Goal: Task Accomplishment & Management: Manage account settings

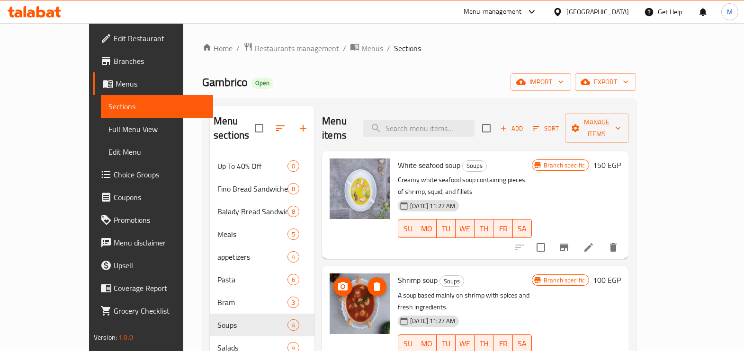
scroll to position [73, 0]
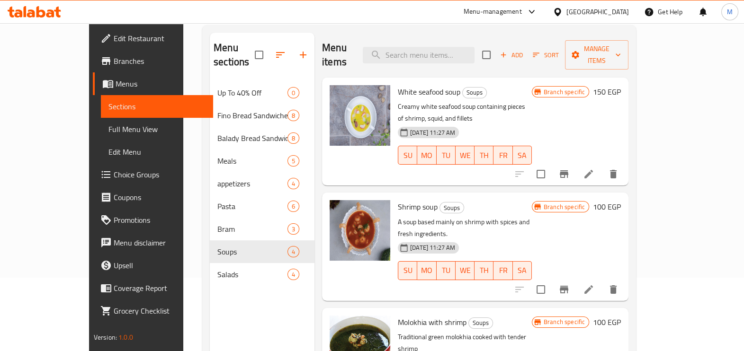
click at [47, 13] on icon at bounding box center [50, 13] width 8 height 8
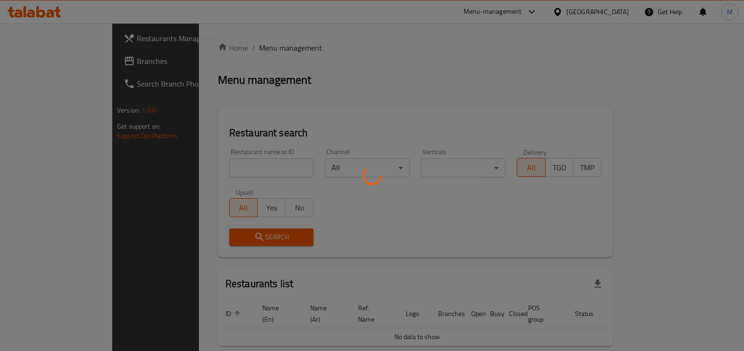
scroll to position [26, 0]
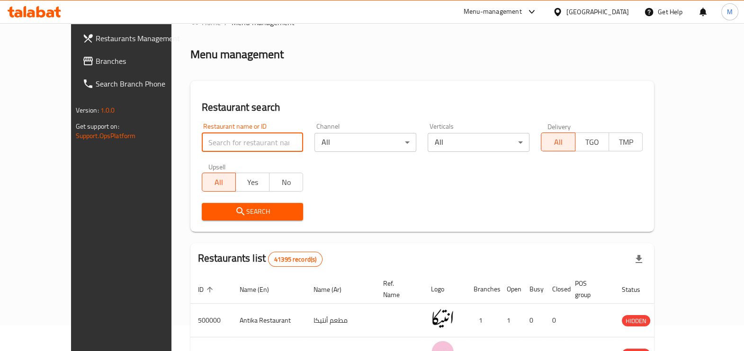
click at [220, 144] on input "search" at bounding box center [253, 142] width 102 height 19
paste input "705991"
click button "Search" at bounding box center [253, 212] width 102 height 18
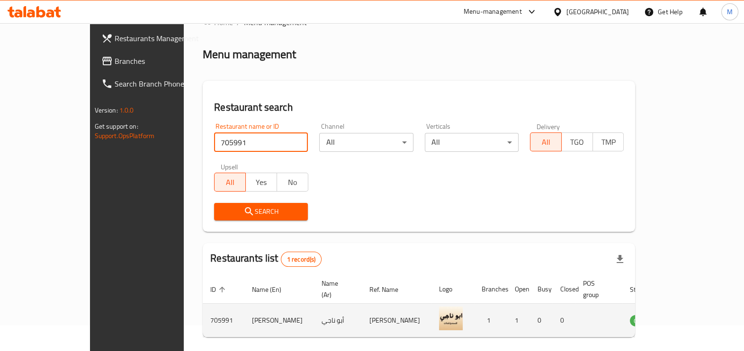
click at [314, 310] on td "أبو ناجي" at bounding box center [338, 321] width 48 height 34
copy td "أبو ناجي"
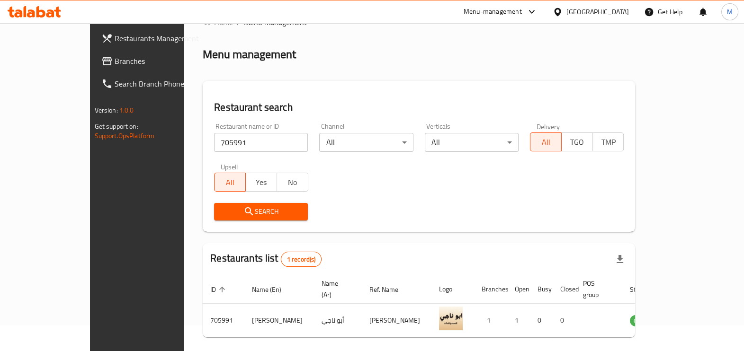
click at [220, 139] on input "705991" at bounding box center [261, 142] width 94 height 19
paste input "0732"
paste input "700732"
type input "7"
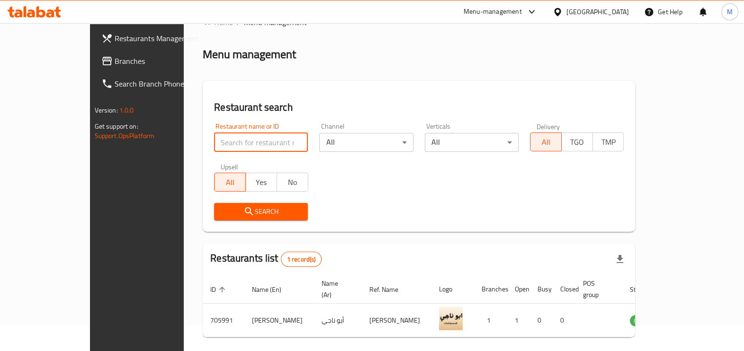
paste input "700732"
type input "700732"
click button "Search" at bounding box center [261, 212] width 94 height 18
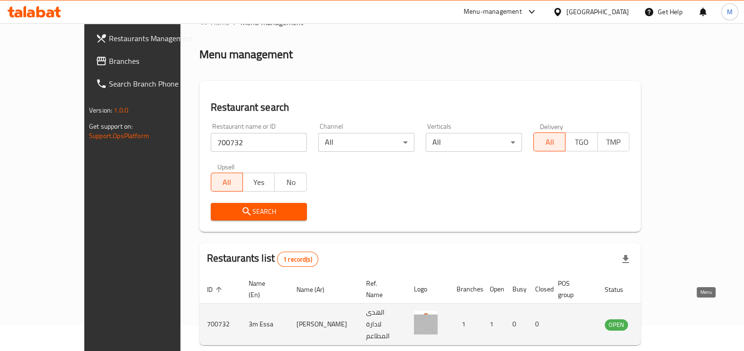
click at [665, 321] on icon "enhanced table" at bounding box center [660, 325] width 10 height 8
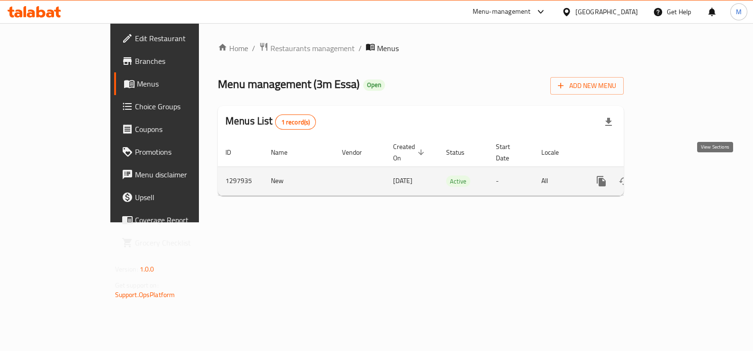
click at [675, 176] on icon "enhanced table" at bounding box center [669, 181] width 11 height 11
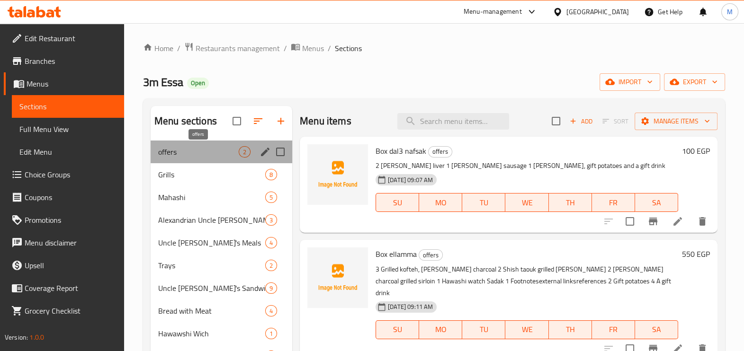
click at [204, 157] on span "offers" at bounding box center [198, 151] width 80 height 11
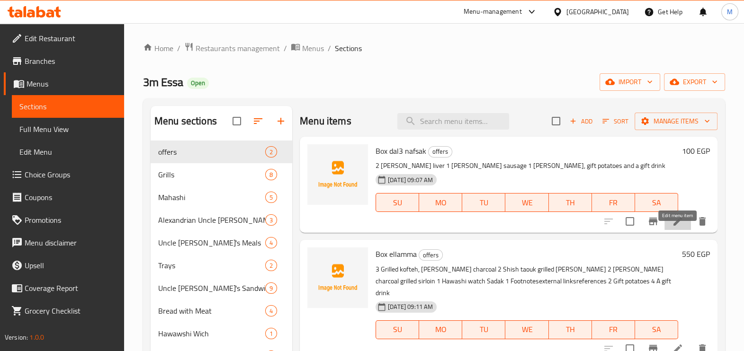
click at [677, 227] on icon at bounding box center [677, 221] width 11 height 11
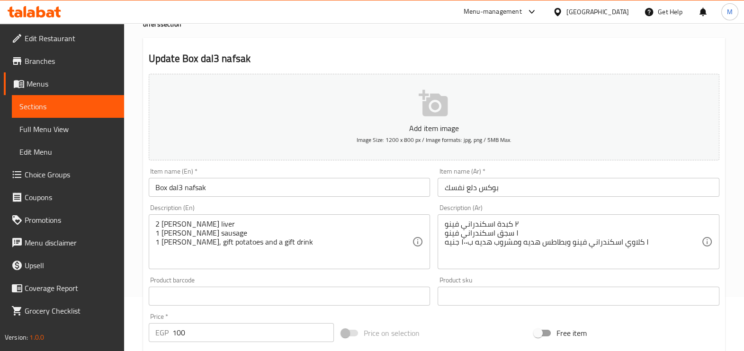
scroll to position [118, 0]
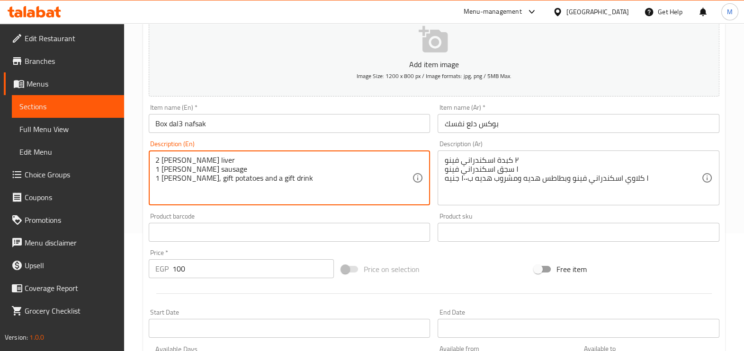
click at [310, 160] on textarea "2 Alexandrani Vinoo liver 1 Alexandrian Vinoo sausage 1 Kalawi Iskandarani Vino…" at bounding box center [283, 178] width 257 height 45
click at [281, 163] on textarea "1 Alexandrian Vinoo sausage 1 Kalawi Iskandarani Vinoo, gift potatoes and a g2 …" at bounding box center [283, 178] width 257 height 45
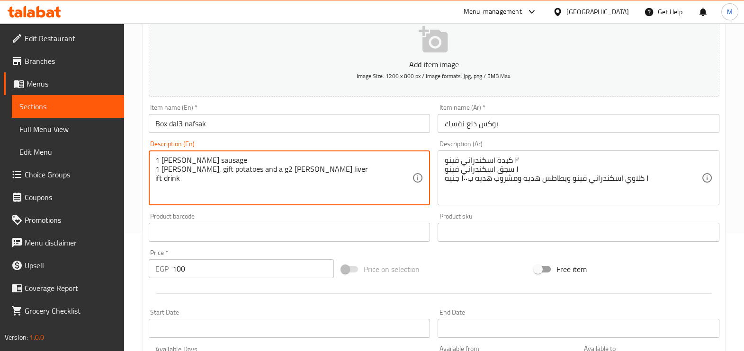
click at [281, 163] on textarea "1 Alexandrian Vinoo sausage 1 Kalawi Iskandarani Vinoo, gift potatoes and a g2 …" at bounding box center [283, 178] width 257 height 45
drag, startPoint x: 273, startPoint y: 189, endPoint x: 149, endPoint y: 149, distance: 130.5
click at [149, 149] on div "Description (En) 1 Alexandrian Vinoo sausage 1 Kalawi Iskandarani Vinoo, gift p…" at bounding box center [290, 173] width 282 height 65
paste textarea "Alexandrani Shami liver Sadak Iskandarani Shami Kalawi Iskandarani Shami Baked …"
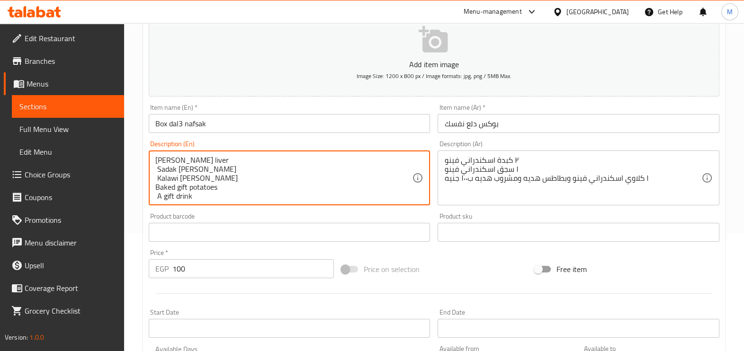
scroll to position [2, 0]
click at [155, 159] on textarea "Alexandrani Shami liver Sadak Iskandarani Shami Kalawi Iskandarani Shami Baked …" at bounding box center [283, 178] width 257 height 45
click at [181, 157] on textarea "Alexandrani Shami liver Sadak Iskandarani Shami Kalawi Iskandarani Shami Baked …" at bounding box center [283, 178] width 257 height 45
click at [262, 176] on textarea "Alexandrani Shami liver Sadak Iskandarani Shami Kalawi Iskandarani Shami Baked …" at bounding box center [283, 178] width 257 height 45
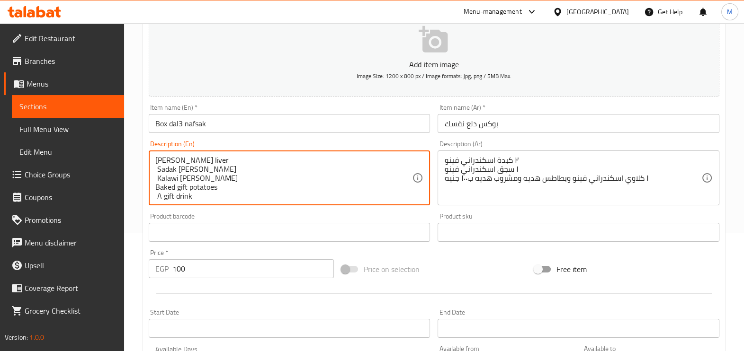
click at [185, 162] on textarea "Alexandrani Shami liver Sadak Iskandarani Shami Kalawi Iskandarani Shami Baked …" at bounding box center [283, 178] width 257 height 45
type textarea "Alexandrani Shami liver Sadak Iskandarani Shami Kalawi Iskandarani Shami Baked …"
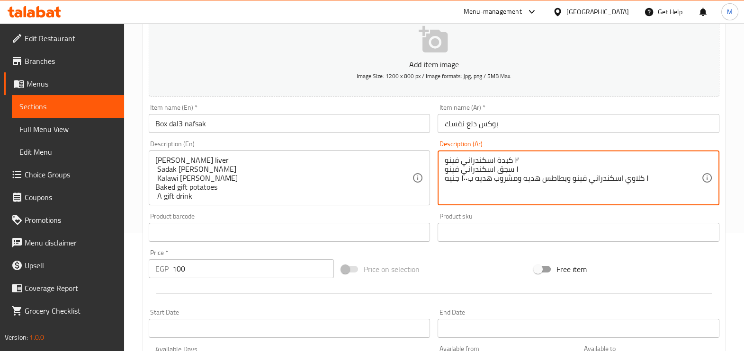
click at [465, 158] on textarea "٢ كبدة اسكندراني فينو ١ سجق اسكندراني فينو ١ كلاوي اسكندراني فينو وبطاطس هديه و…" at bounding box center [572, 178] width 257 height 45
drag, startPoint x: 465, startPoint y: 158, endPoint x: 462, endPoint y: 190, distance: 32.3
click at [462, 190] on textarea "٢ كبدة اسكندراني فينو ١ سجق اسكندراني فينو ١ كلاوي اسكندراني فينو وبطاطس هديه و…" at bounding box center [572, 178] width 257 height 45
paste textarea "ه اسكندراني شامي ١ سدق اسكندراني شامي ١ كلاوي اسكندراني شامي ١ باكت بطاطس هديه …"
type textarea "٢ كبده اسكندراني شامي ١ سدق اسكندراني شامي ١ كلاوي اسكندراني شامي ١ باكت بطاطس …"
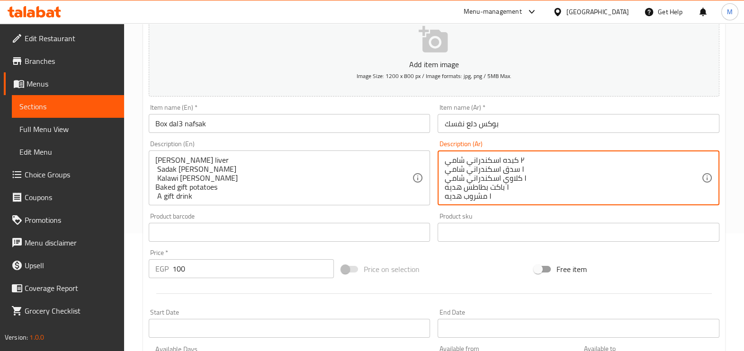
click at [154, 160] on div "Alexandrani Shami liver Sadak Iskandarani Shami Kalawi Iskandarani Shami Baked …" at bounding box center [290, 178] width 282 height 55
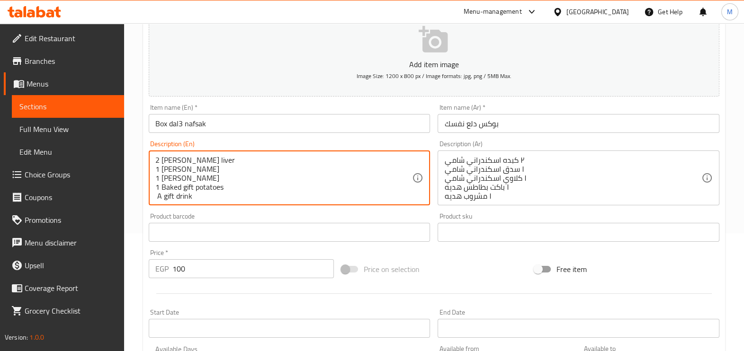
scroll to position [2, 0]
click at [311, 190] on textarea "2 Alexandrani Shami liver 1 Sadak Iskandarani Shami 1 Kalawi Iskandarani Shami …" at bounding box center [283, 178] width 257 height 45
type textarea "2 Alexandrani Shami liver 1 Sadak Iskandarani Shami 1 Kalawi Iskandarani Shami …"
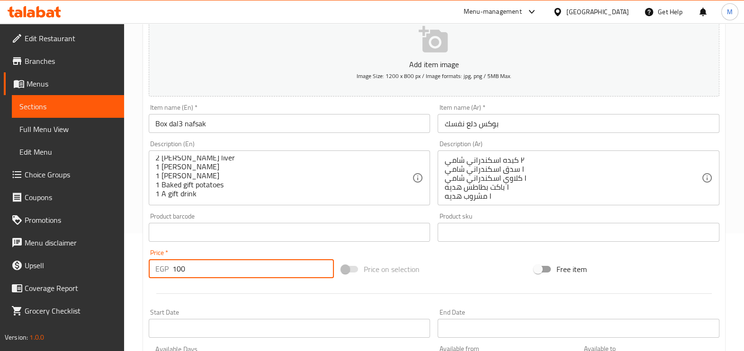
click at [229, 273] on input "100" at bounding box center [252, 268] width 161 height 19
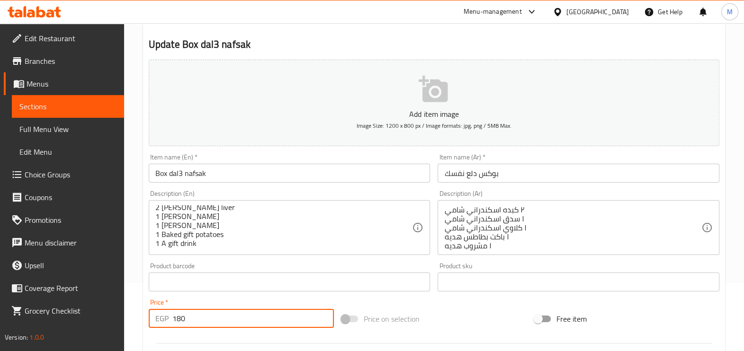
scroll to position [317, 0]
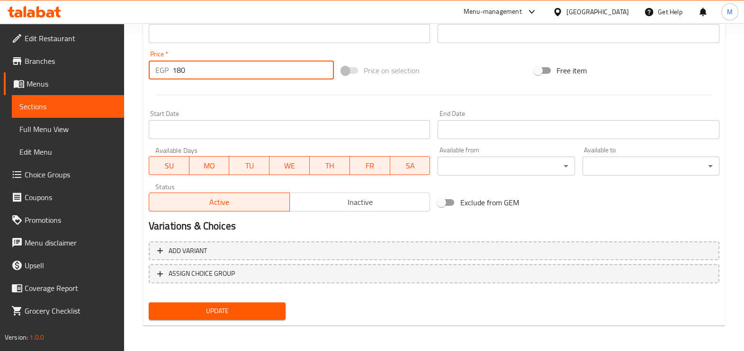
type input "180"
click at [261, 308] on span "Update" at bounding box center [217, 311] width 122 height 12
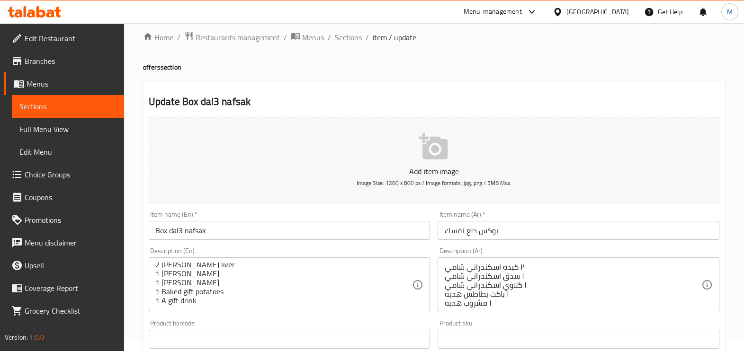
scroll to position [0, 0]
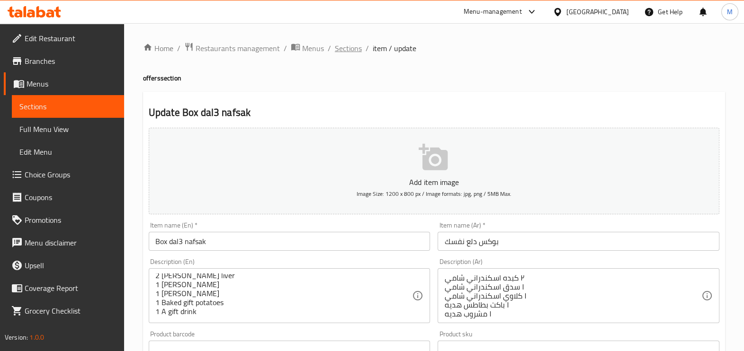
click at [350, 49] on span "Sections" at bounding box center [348, 48] width 27 height 11
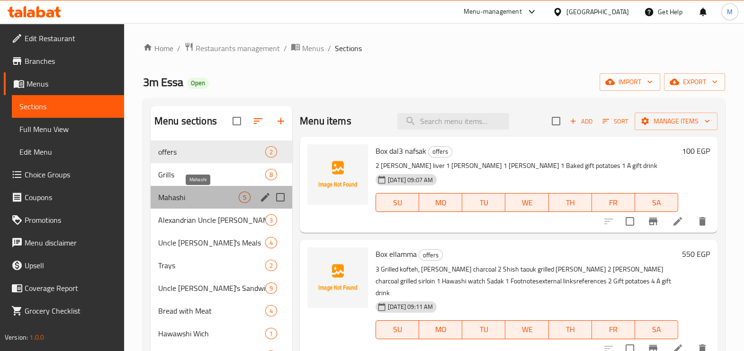
click at [226, 197] on span "Mahashi" at bounding box center [198, 197] width 80 height 11
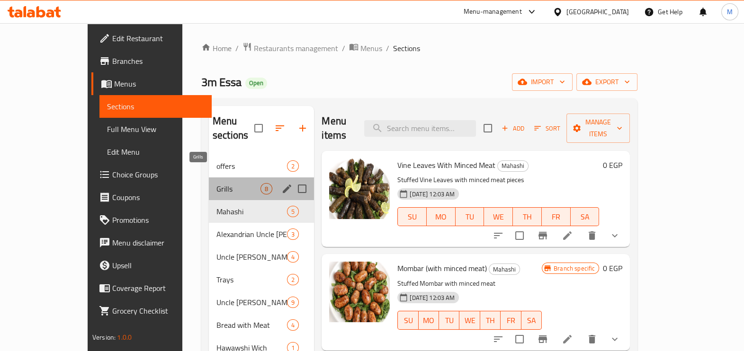
click at [216, 183] on span "Grills" at bounding box center [238, 188] width 44 height 11
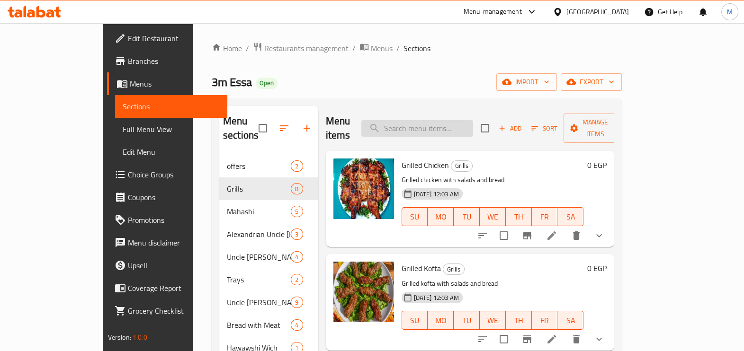
click at [417, 120] on input "search" at bounding box center [417, 128] width 112 height 17
paste input "فرخه شيش تندوري"
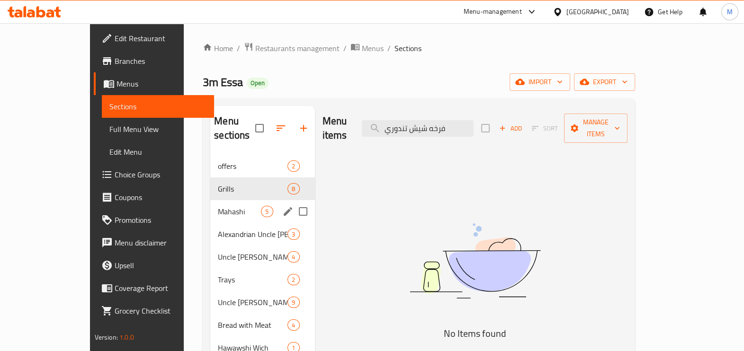
type input "فرخه شيش تندوري"
click at [218, 206] on span "Mahashi" at bounding box center [239, 211] width 43 height 11
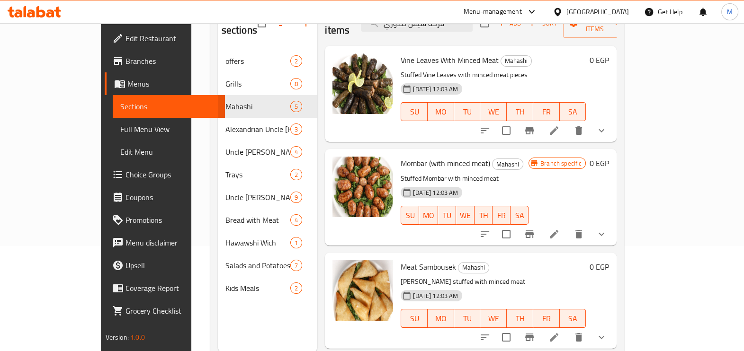
scroll to position [14, 0]
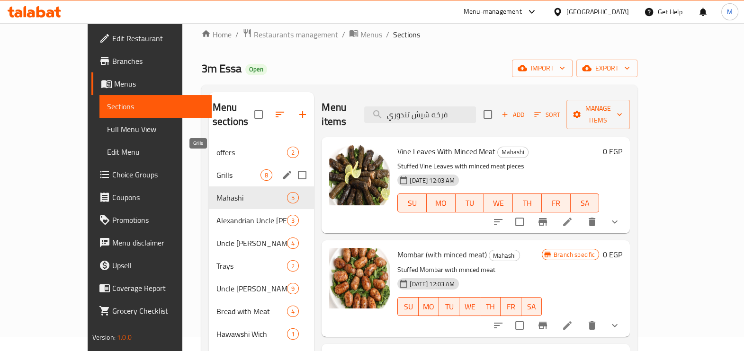
click at [216, 169] on span "Grills" at bounding box center [238, 174] width 44 height 11
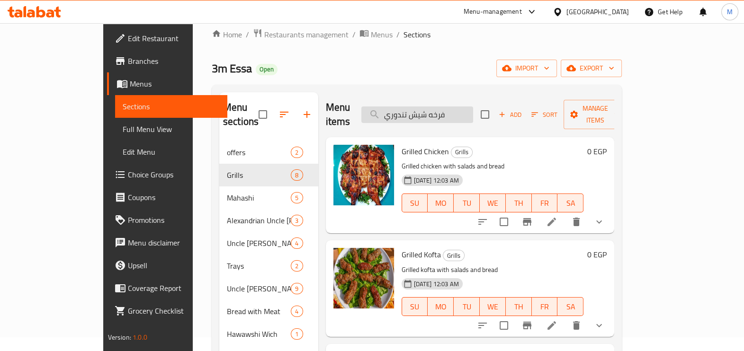
click at [462, 107] on input "فرخه شيش تندوري" at bounding box center [417, 114] width 112 height 17
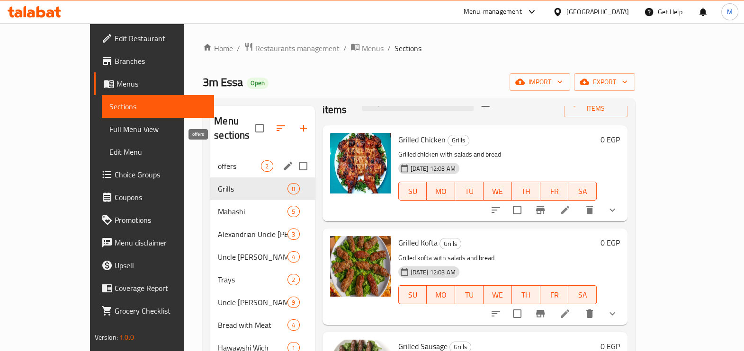
click at [218, 160] on span "offers" at bounding box center [239, 165] width 43 height 11
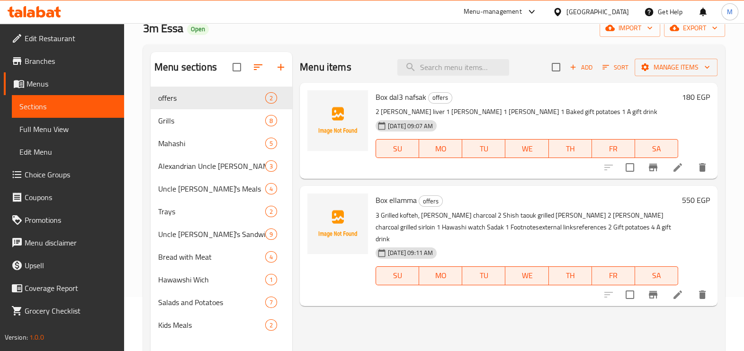
scroll to position [133, 0]
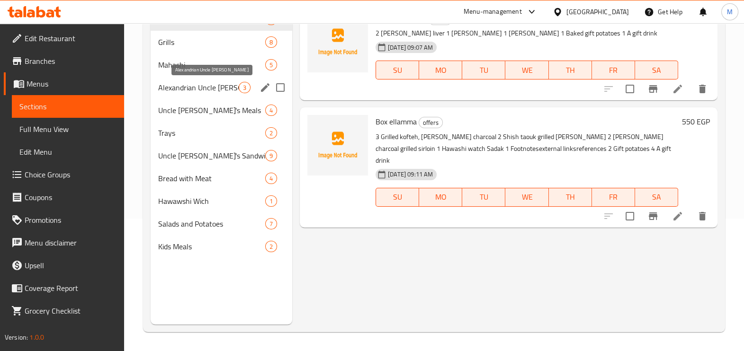
click at [204, 88] on span "Alexandrian Uncle Issa" at bounding box center [198, 87] width 80 height 11
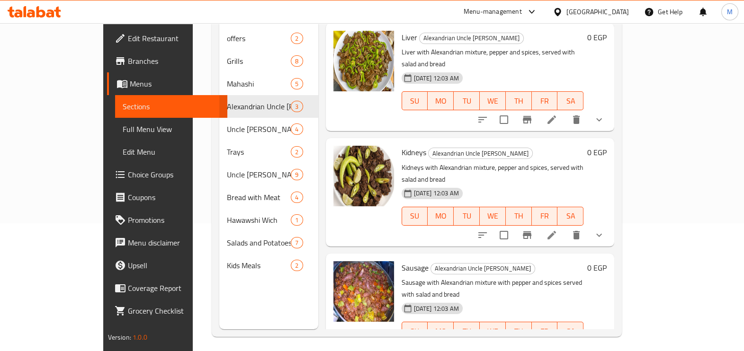
scroll to position [133, 0]
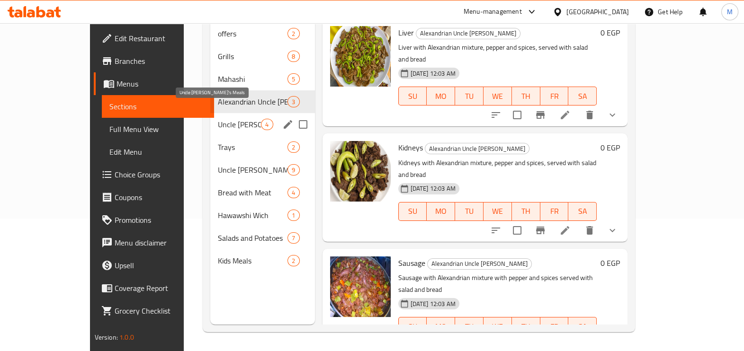
click at [218, 119] on span "Uncle Issa's Meals" at bounding box center [239, 124] width 43 height 11
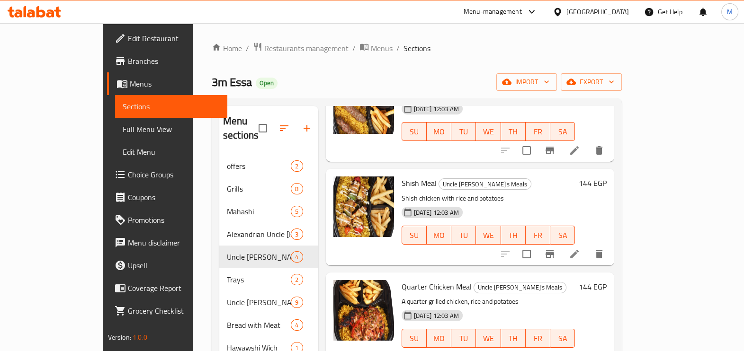
scroll to position [133, 0]
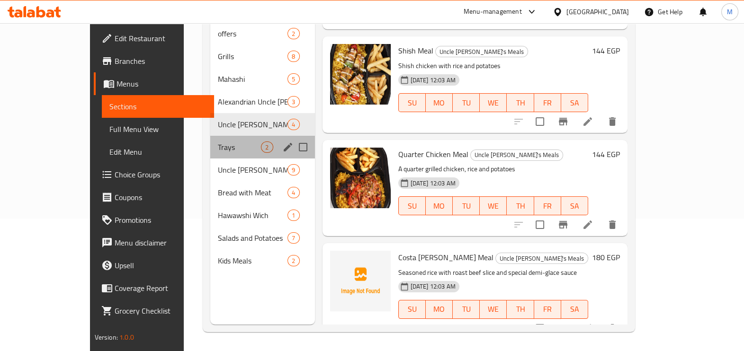
click at [210, 136] on div "Trays 2" at bounding box center [262, 147] width 104 height 23
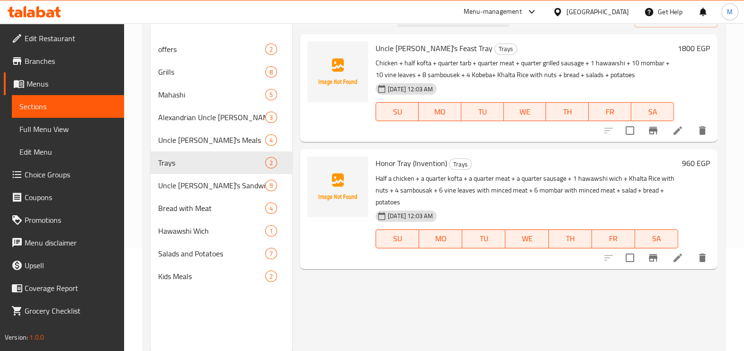
scroll to position [118, 0]
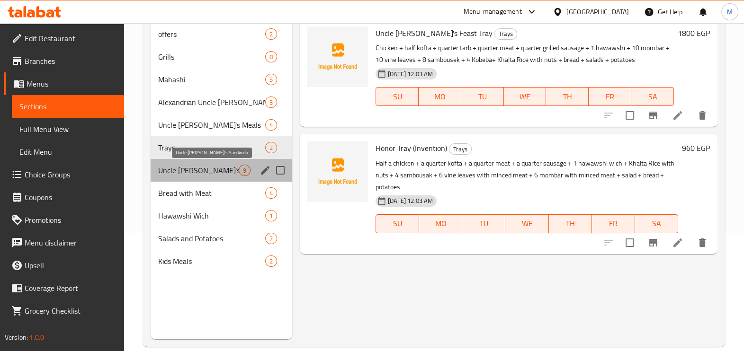
click at [217, 171] on span "Uncle Issa's Sandwich" at bounding box center [198, 170] width 80 height 11
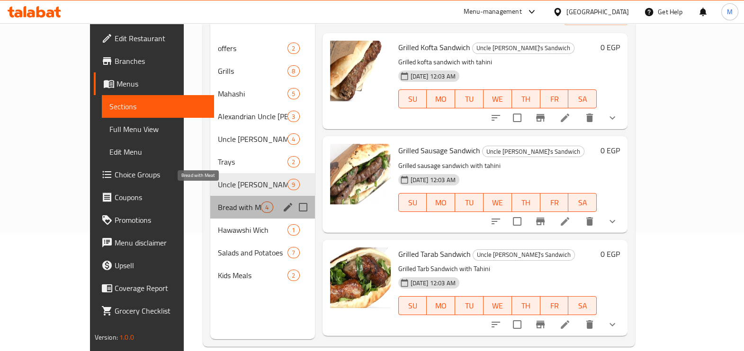
click at [218, 202] on span "Bread with Meat" at bounding box center [239, 207] width 43 height 11
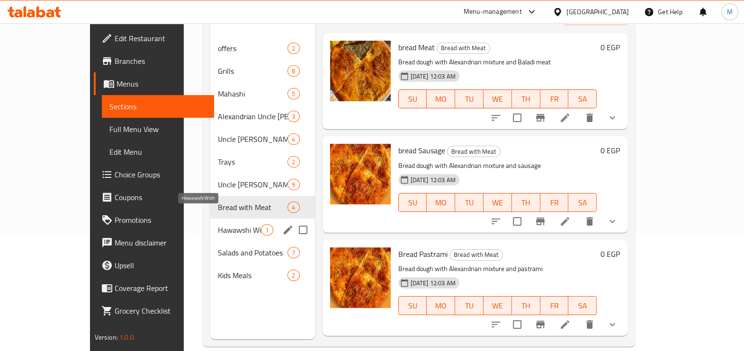
click at [218, 224] on span "Hawawshi Wich" at bounding box center [239, 229] width 43 height 11
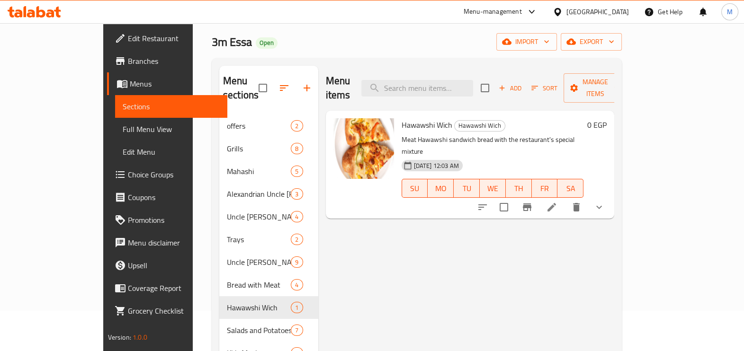
scroll to position [133, 0]
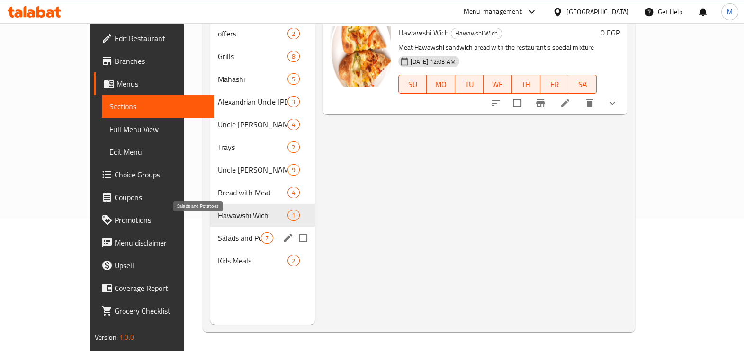
click at [218, 232] on span "Salads and Potatoes" at bounding box center [239, 237] width 43 height 11
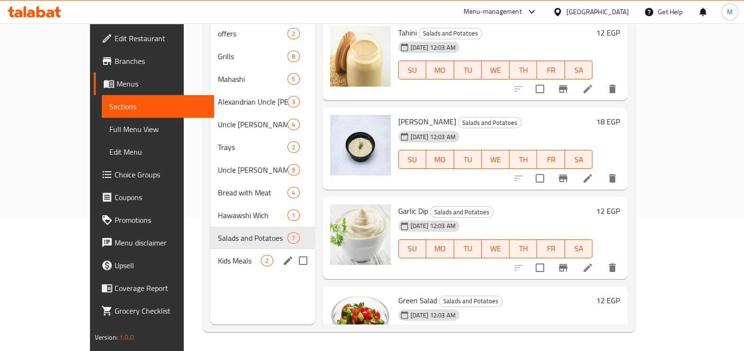
click at [210, 249] on div "Kids Meals 2" at bounding box center [262, 260] width 104 height 23
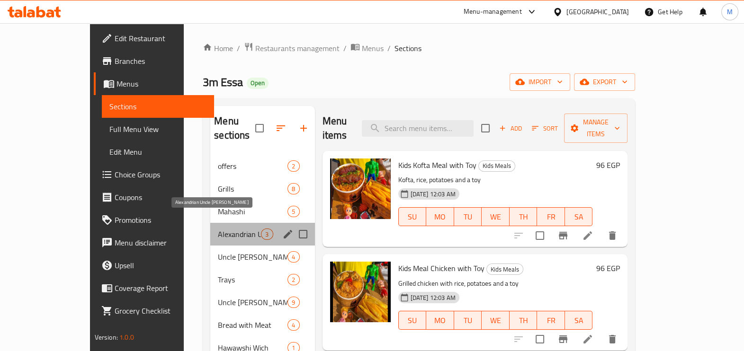
click at [218, 229] on span "Alexandrian Uncle Issa" at bounding box center [239, 234] width 43 height 11
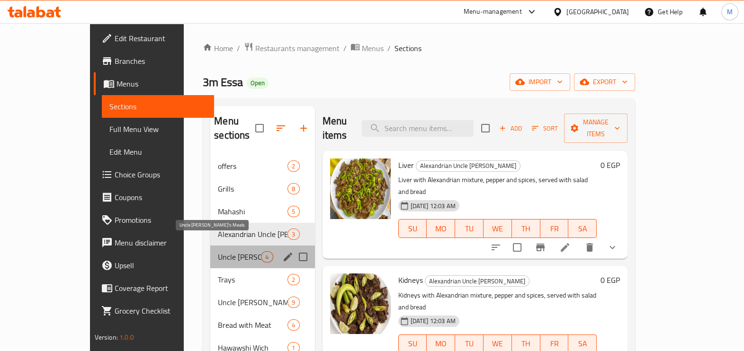
click at [218, 251] on span "Uncle Issa's Meals" at bounding box center [239, 256] width 43 height 11
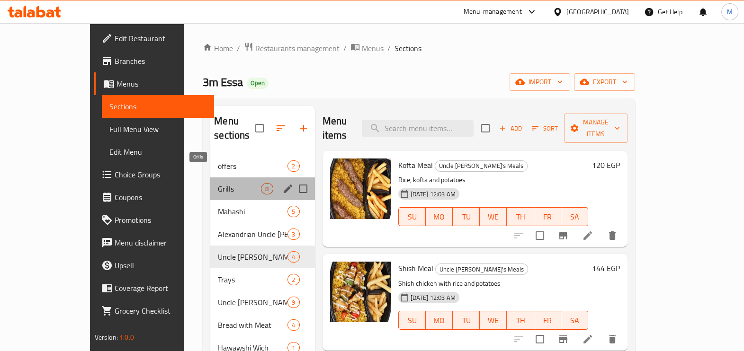
click at [218, 183] on span "Grills" at bounding box center [239, 188] width 43 height 11
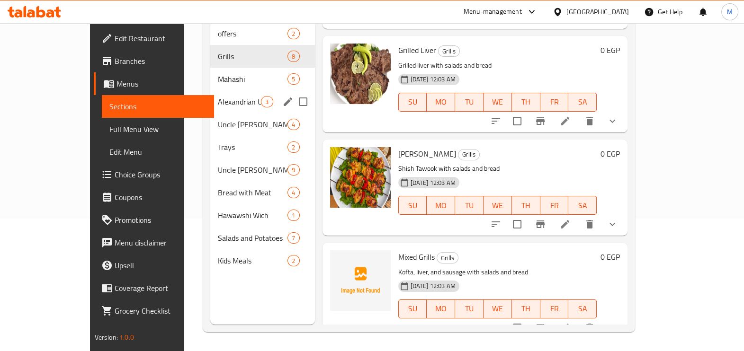
scroll to position [73, 0]
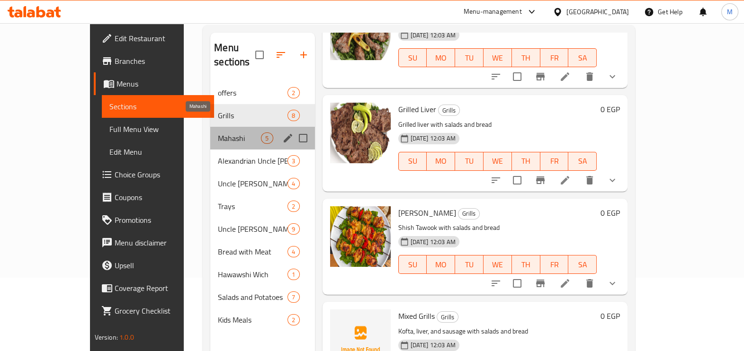
click at [218, 133] on span "Mahashi" at bounding box center [239, 138] width 43 height 11
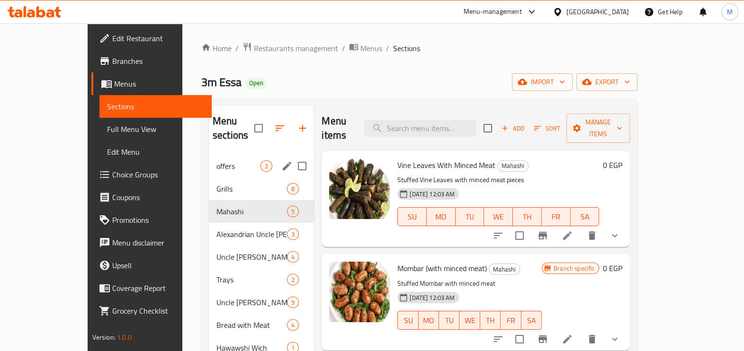
click at [216, 160] on span "offers" at bounding box center [238, 165] width 44 height 11
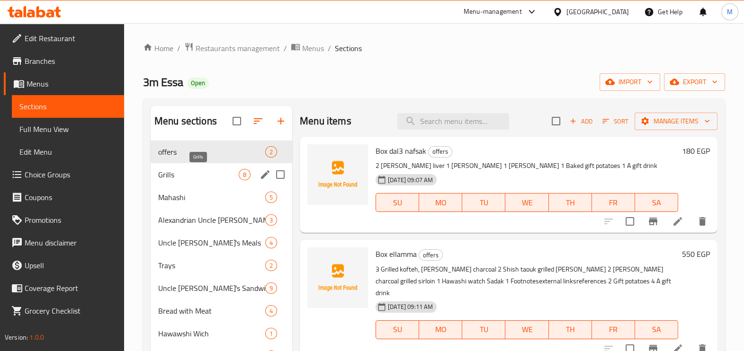
click at [205, 171] on span "Grills" at bounding box center [198, 174] width 80 height 11
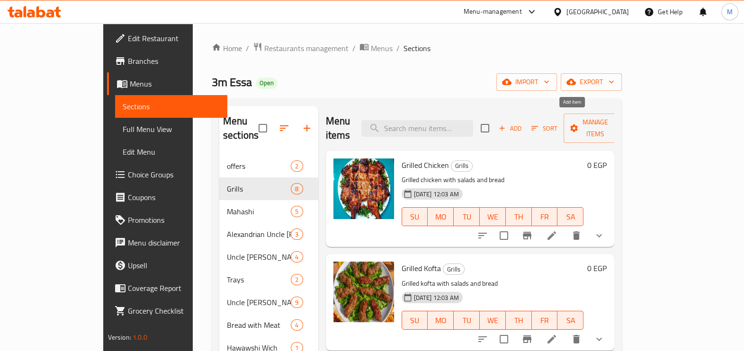
click at [523, 123] on span "Add" at bounding box center [510, 128] width 26 height 11
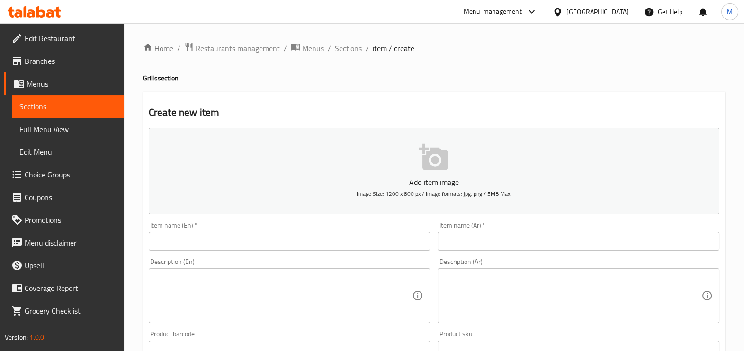
click at [469, 246] on input "text" at bounding box center [578, 241] width 282 height 19
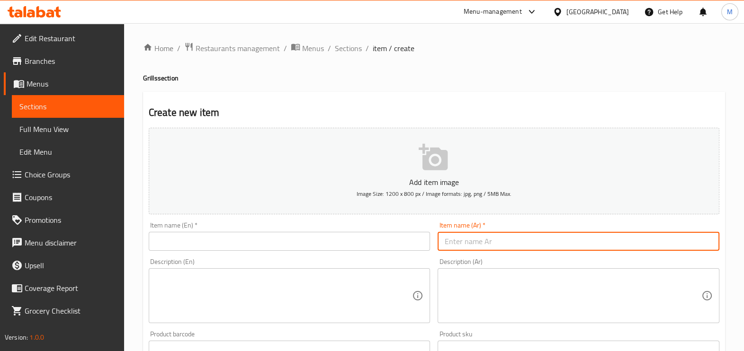
paste input "فرخه شيش تندوري"
type input "فرخه شيش تندوري"
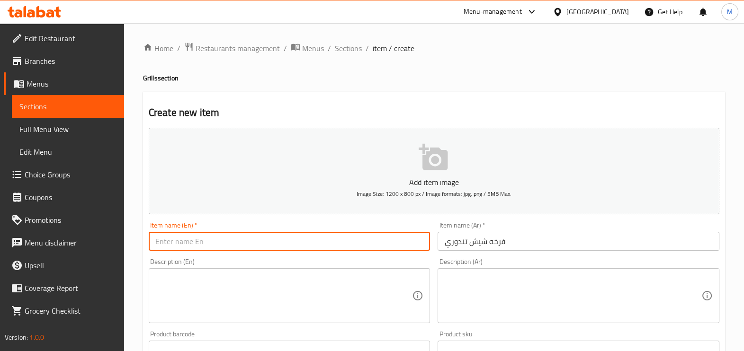
click at [325, 241] on input "text" at bounding box center [290, 241] width 282 height 19
paste input "Shish tandoori Chick"
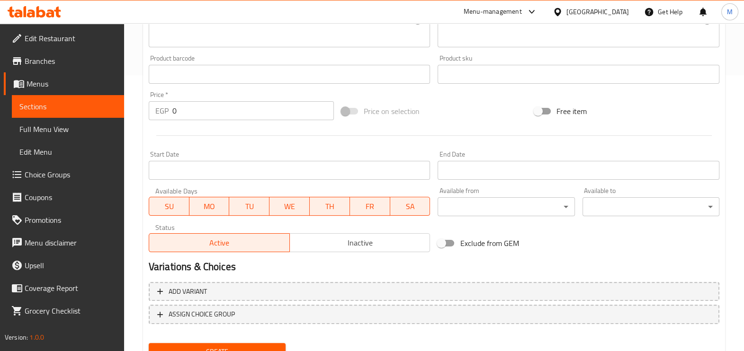
scroll to position [317, 0]
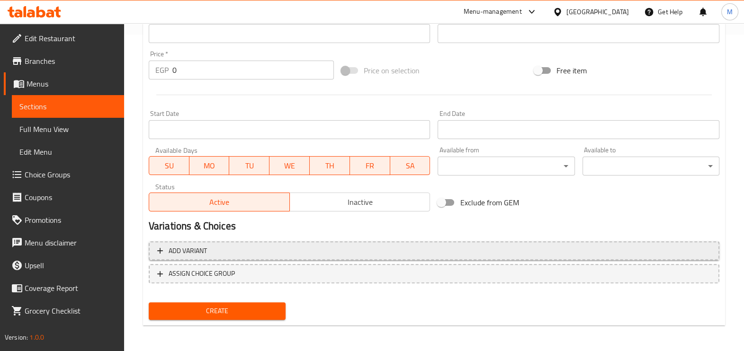
type input "Shish tandoori Chick"
click at [228, 251] on span "Add variant" at bounding box center [433, 251] width 553 height 12
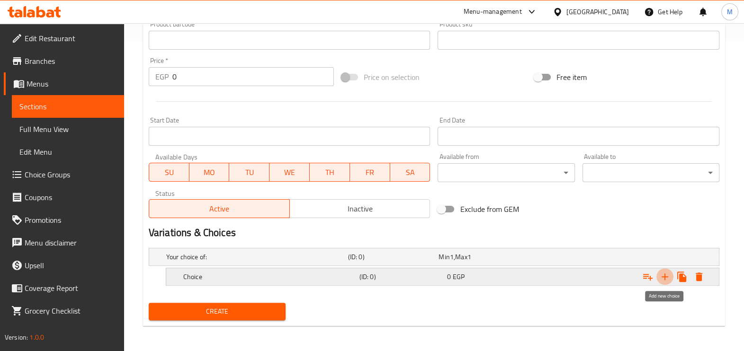
click at [666, 277] on icon "Expand" at bounding box center [664, 276] width 11 height 11
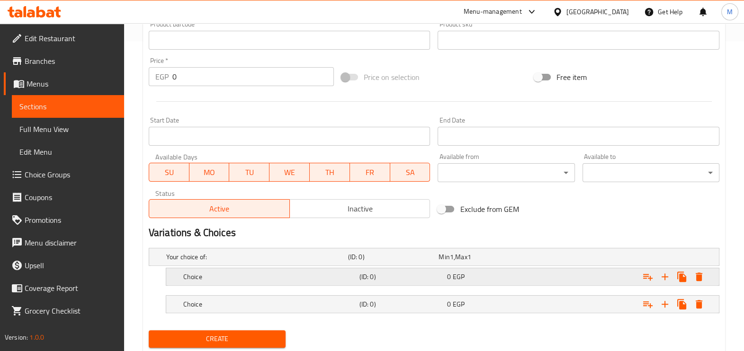
click at [370, 278] on h5 "(ID: 0)" at bounding box center [401, 276] width 84 height 9
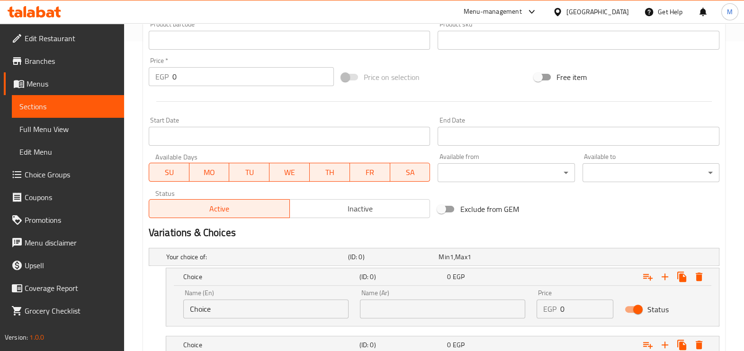
click at [285, 308] on input "Choice" at bounding box center [265, 309] width 165 height 19
click at [432, 308] on input "text" at bounding box center [442, 309] width 165 height 19
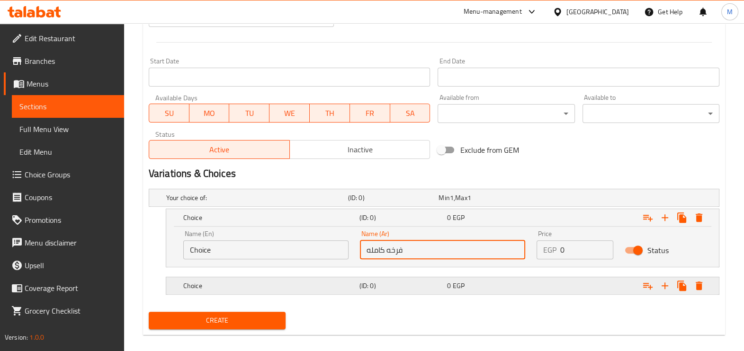
type input "فرخه كامله"
click at [437, 284] on h5 "(ID: 0)" at bounding box center [401, 285] width 84 height 9
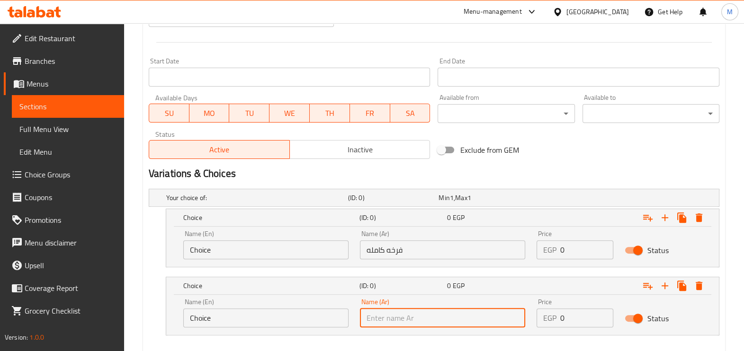
click at [437, 321] on input "text" at bounding box center [442, 318] width 165 height 19
type input "نص فرخه"
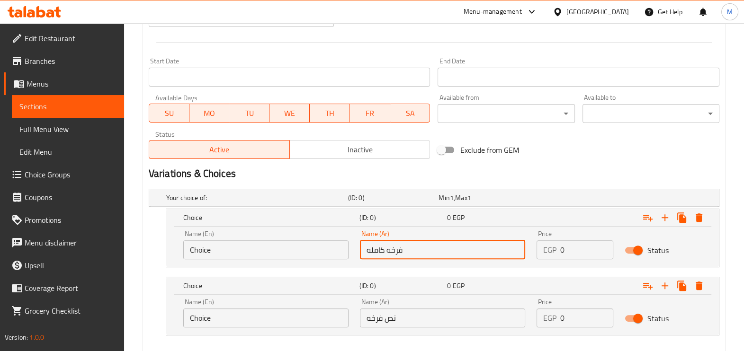
click at [392, 253] on input "فرخه كامله" at bounding box center [442, 249] width 165 height 19
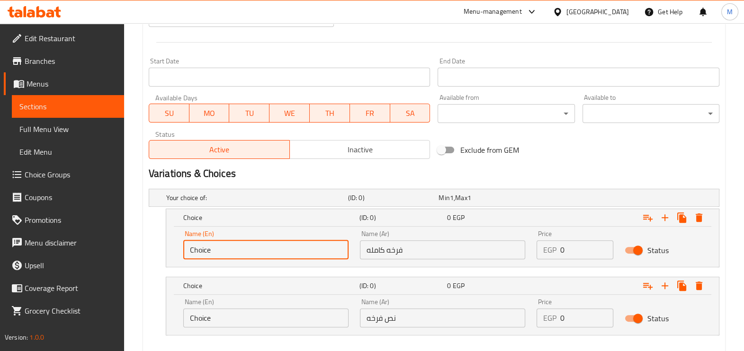
click at [280, 247] on input "Choice" at bounding box center [265, 249] width 165 height 19
paste input "Full Chick"
type input "Full Chick"
click at [389, 312] on input "نص فرخه" at bounding box center [442, 318] width 165 height 19
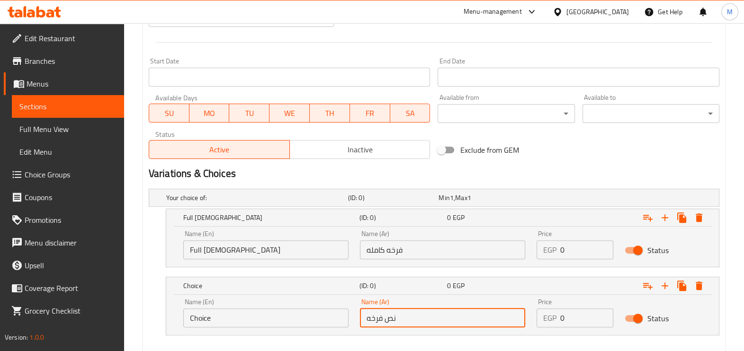
click at [389, 312] on input "نص فرخه" at bounding box center [442, 318] width 165 height 19
click at [238, 315] on input "Choice" at bounding box center [265, 318] width 165 height 19
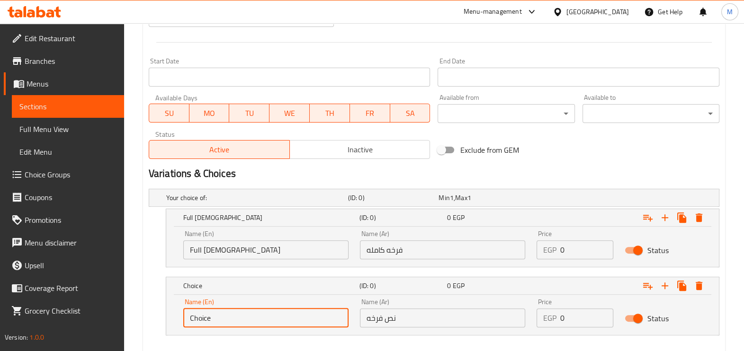
click at [238, 315] on input "Choice" at bounding box center [265, 318] width 165 height 19
paste input "Half a Chick"
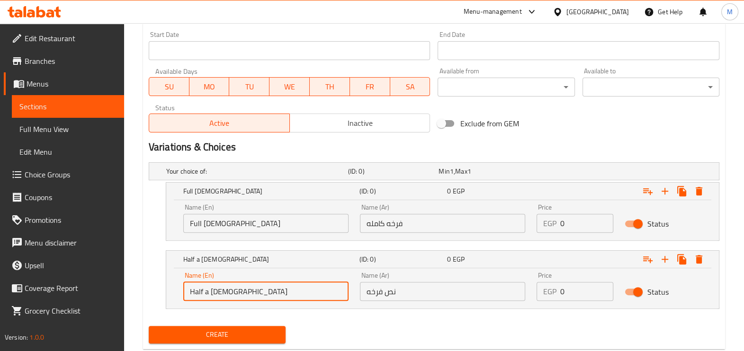
scroll to position [418, 0]
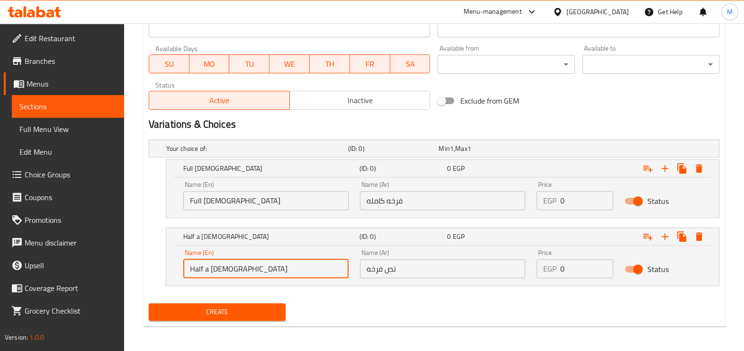
type input "Half a Chick"
click at [568, 202] on input "0" at bounding box center [586, 200] width 53 height 19
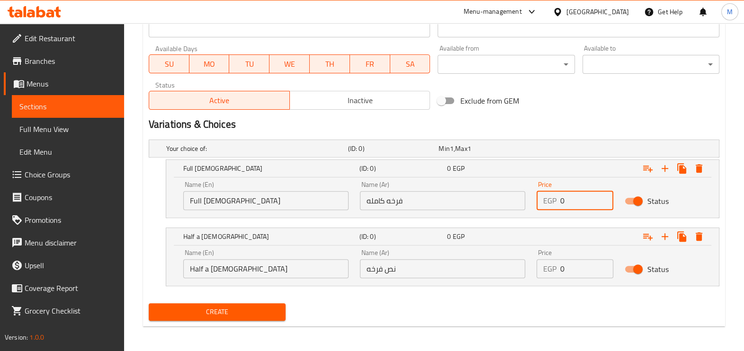
click at [568, 202] on input "0" at bounding box center [586, 200] width 53 height 19
type input "400"
click at [577, 266] on input "0" at bounding box center [586, 268] width 53 height 19
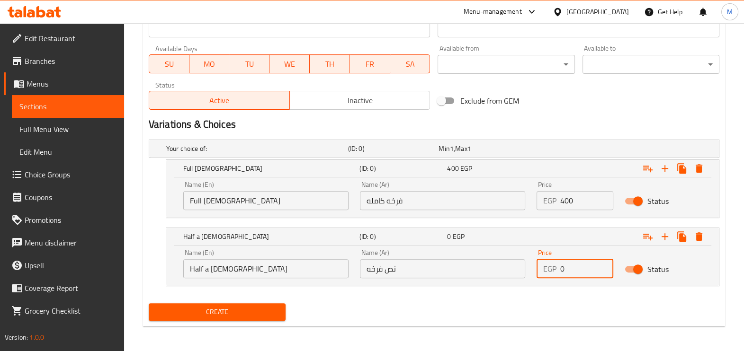
click at [577, 266] on input "0" at bounding box center [586, 268] width 53 height 19
type input "210"
click at [546, 290] on nav at bounding box center [434, 292] width 570 height 8
click at [247, 309] on span "Create" at bounding box center [217, 312] width 122 height 12
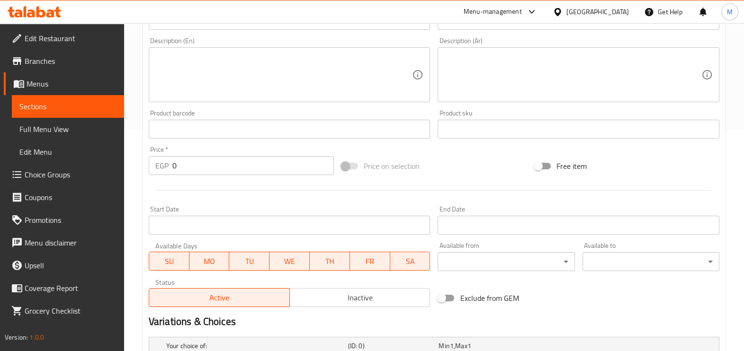
scroll to position [0, 0]
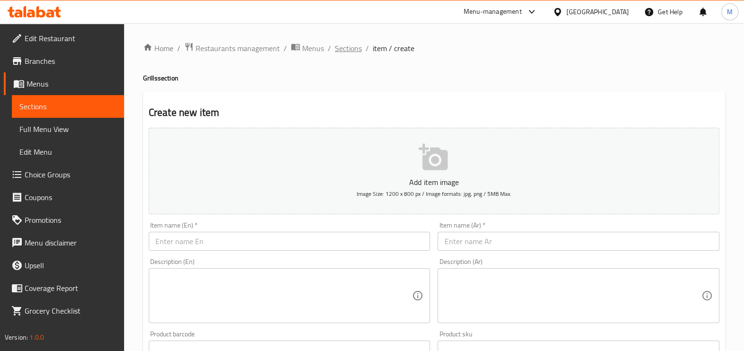
click at [355, 49] on span "Sections" at bounding box center [348, 48] width 27 height 11
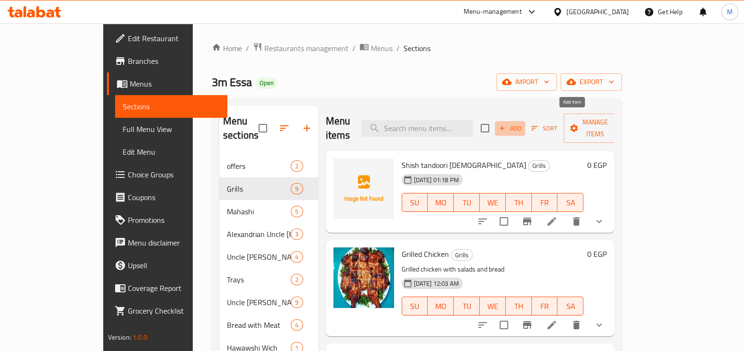
click at [523, 123] on span "Add" at bounding box center [510, 128] width 26 height 11
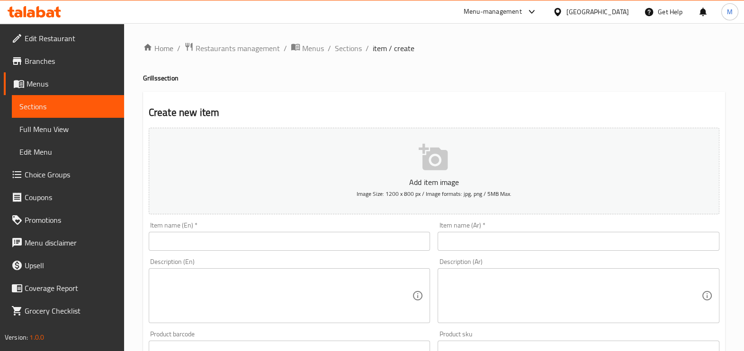
click at [386, 248] on input "text" at bounding box center [290, 241] width 282 height 19
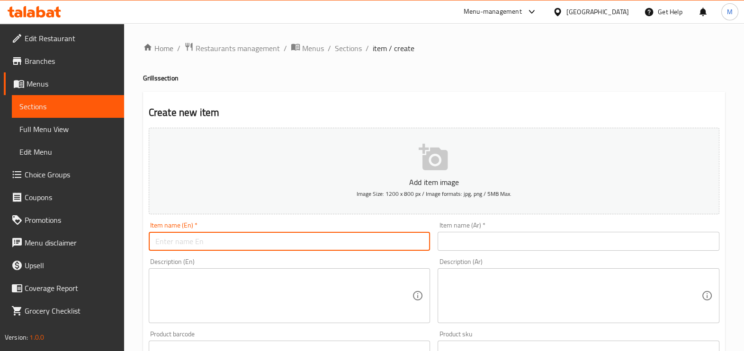
paste input "Grilled Tarb with Salads & Bread"
type input "Grilled Tarb with Salads & Bread"
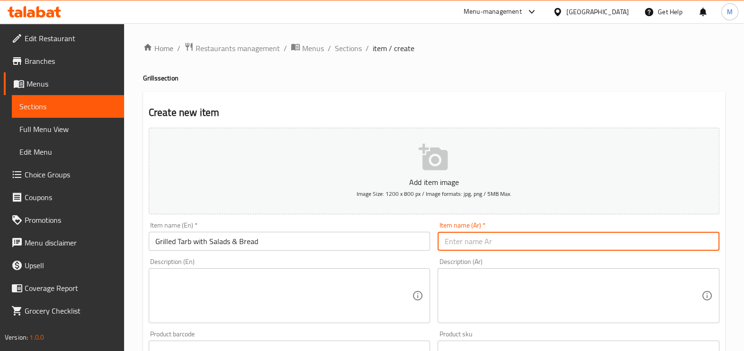
click at [479, 238] on input "text" at bounding box center [578, 241] width 282 height 19
paste input "طرب مشوي مع سلطات وعيش"
type input "طرب مشوي مع سلطات وعيش"
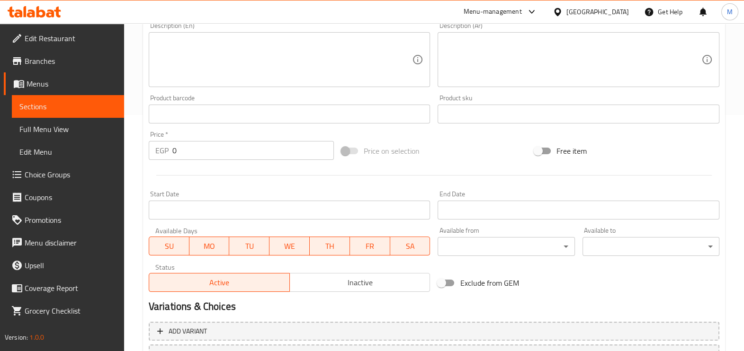
scroll to position [317, 0]
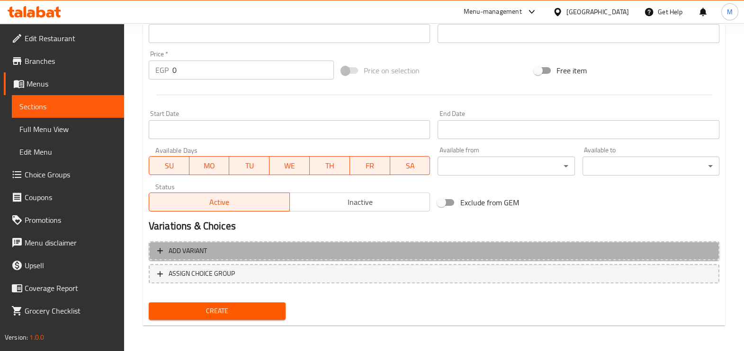
click at [374, 246] on span "Add variant" at bounding box center [433, 251] width 553 height 12
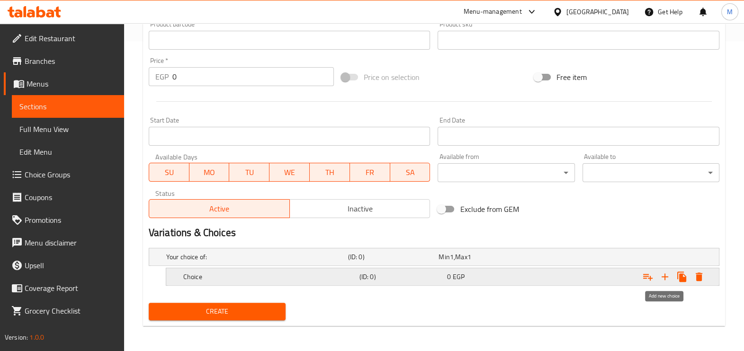
click at [663, 277] on icon "Expand" at bounding box center [664, 276] width 11 height 11
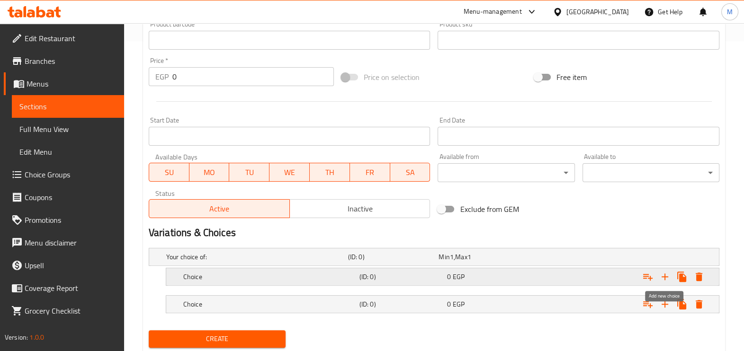
click at [663, 277] on icon "Expand" at bounding box center [664, 276] width 11 height 11
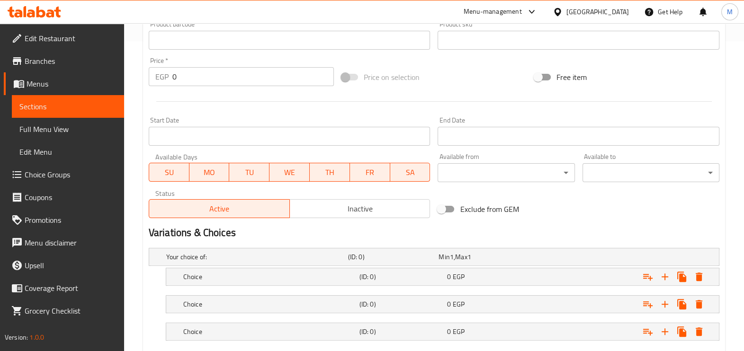
scroll to position [364, 0]
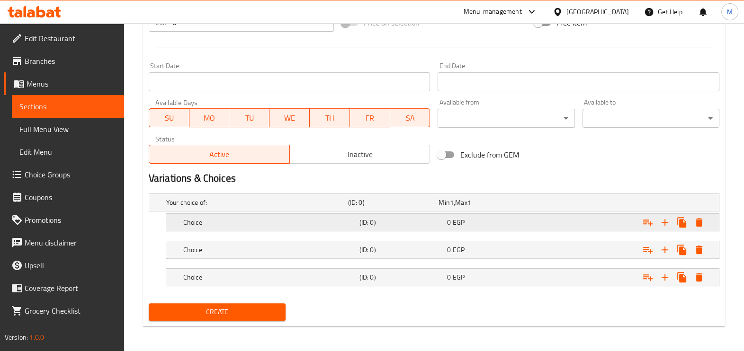
click at [248, 221] on h5 "Choice" at bounding box center [269, 222] width 172 height 9
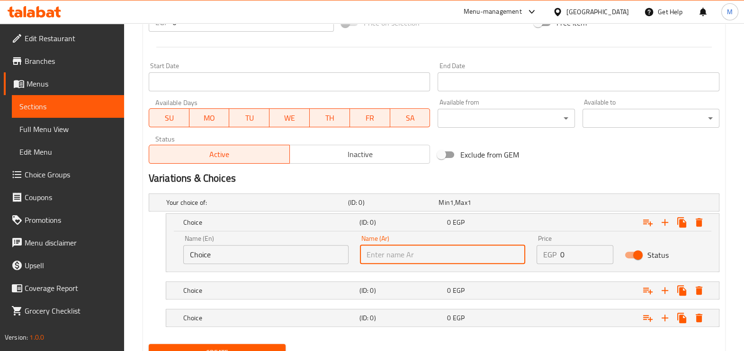
click at [419, 256] on input "text" at bounding box center [442, 254] width 165 height 19
click at [401, 256] on input "ربع كيلو" at bounding box center [442, 254] width 165 height 19
type input "ربع كيلو"
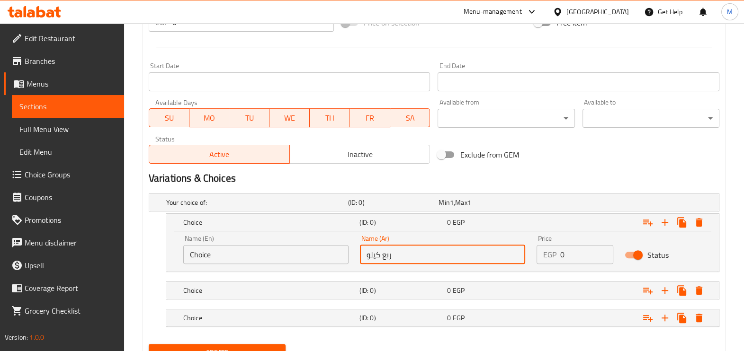
click at [288, 255] on input "Choice" at bounding box center [265, 254] width 165 height 19
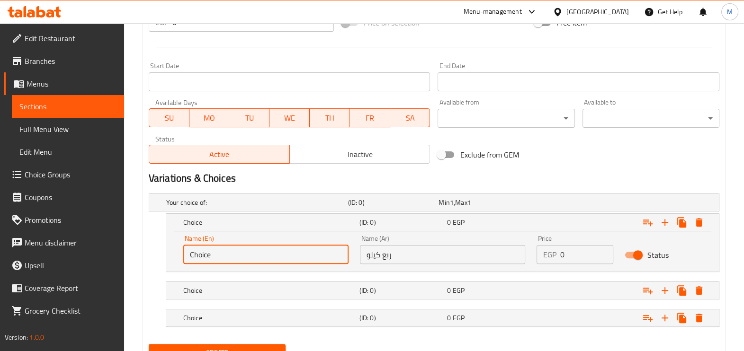
click at [288, 255] on input "Choice" at bounding box center [265, 254] width 165 height 19
paste input "A quarter of a kilo"
type input "A quarter of a kilo"
click at [424, 290] on h5 "(ID: 0)" at bounding box center [401, 290] width 84 height 9
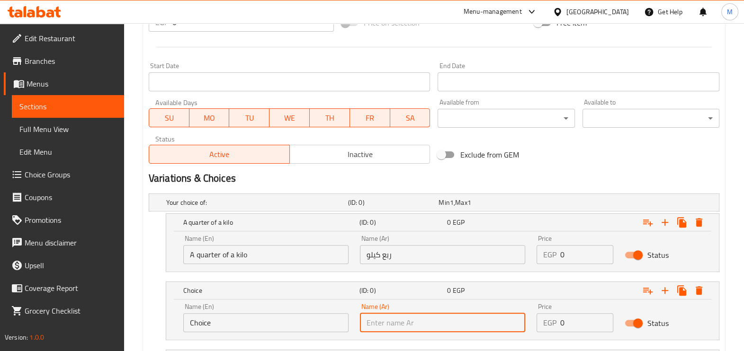
click at [426, 318] on input "text" at bounding box center [442, 322] width 165 height 19
paste input "نصف كيلو"
type input "نصف كيلو"
click at [305, 321] on input "Choice" at bounding box center [265, 322] width 165 height 19
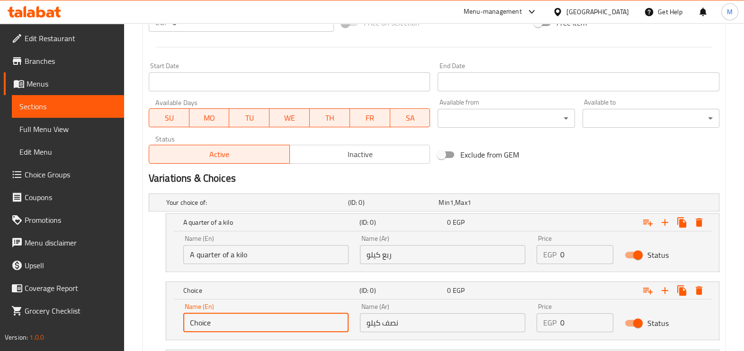
click at [305, 321] on input "Choice" at bounding box center [265, 322] width 165 height 19
paste input "Half a kilo"
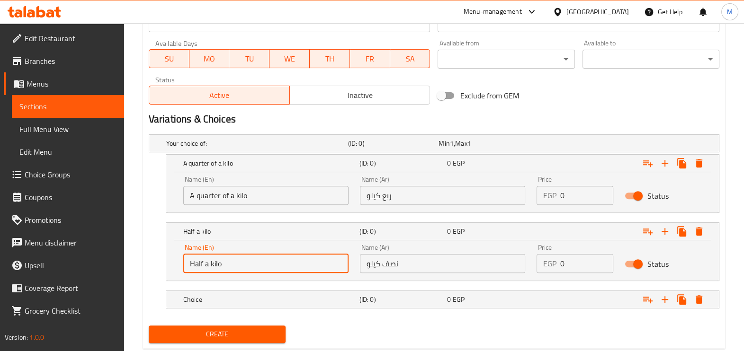
type input "Half a kilo"
click at [286, 298] on h5 "Choice" at bounding box center [269, 299] width 172 height 9
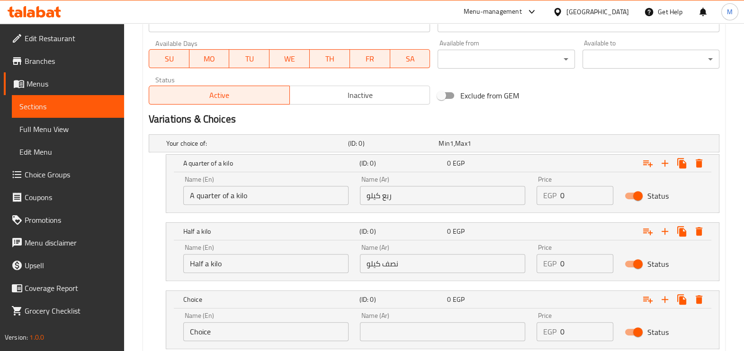
click at [292, 327] on input "Choice" at bounding box center [265, 331] width 165 height 19
paste input "Kilo"
type input "Kilo"
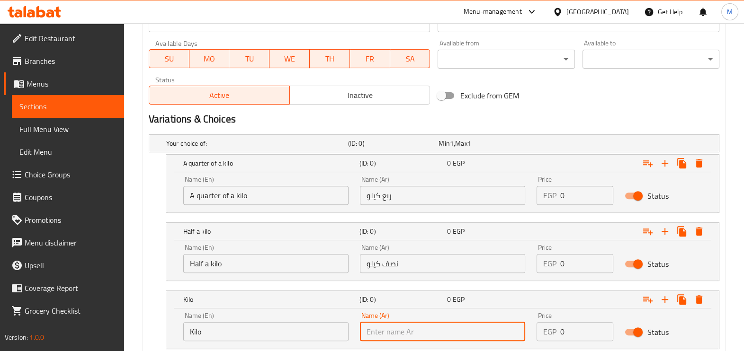
click at [398, 333] on input "text" at bounding box center [442, 331] width 165 height 19
type input "كيلو"
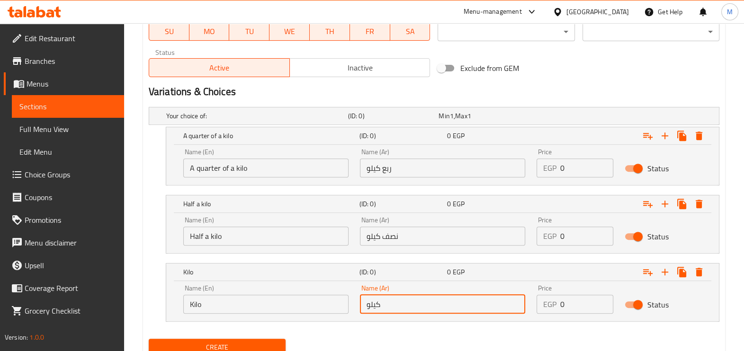
scroll to position [487, 0]
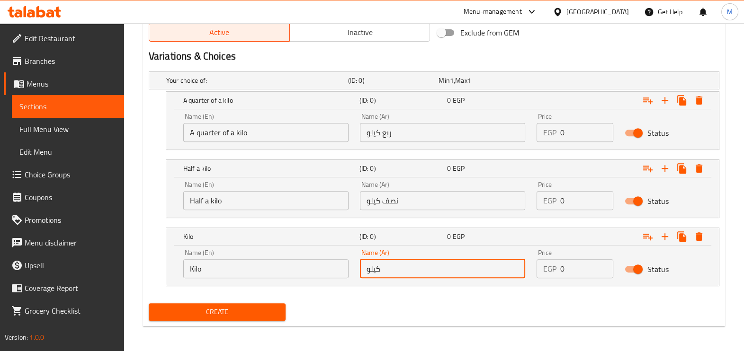
click at [569, 266] on input "0" at bounding box center [586, 268] width 53 height 19
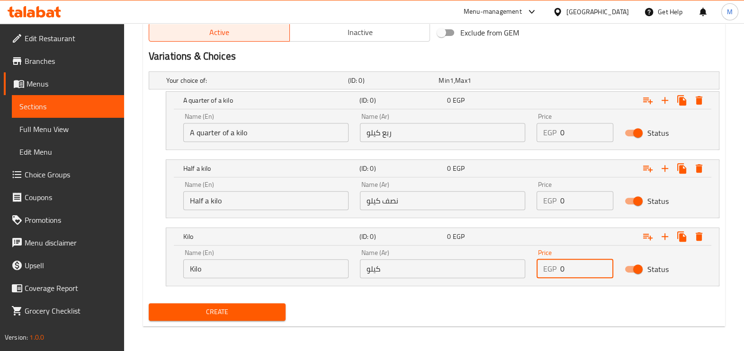
click at [569, 266] on input "0" at bounding box center [586, 268] width 53 height 19
type input "960"
click at [577, 204] on input "0" at bounding box center [586, 200] width 53 height 19
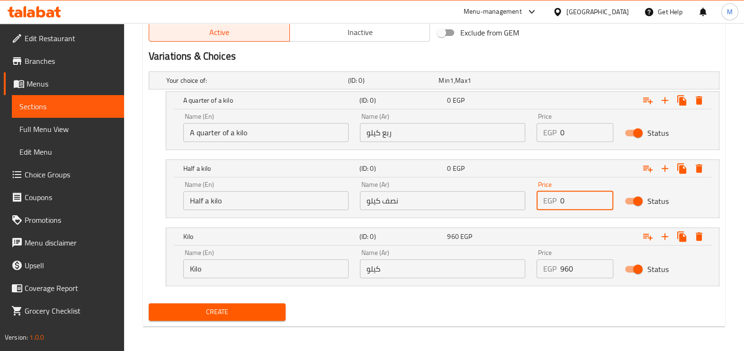
click at [577, 204] on input "0" at bounding box center [586, 200] width 53 height 19
type input "480"
click at [570, 137] on input "0" at bounding box center [586, 132] width 53 height 19
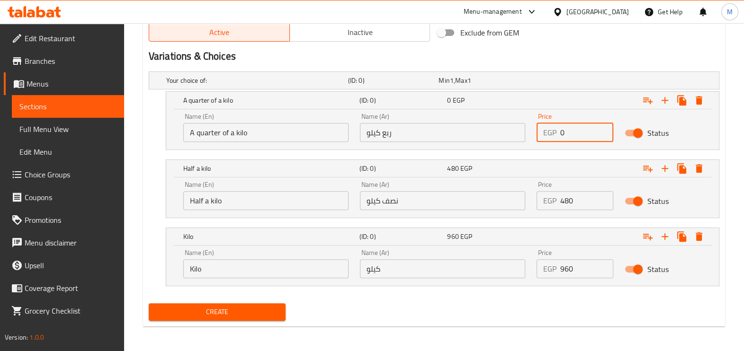
click at [570, 137] on input "0" at bounding box center [586, 132] width 53 height 19
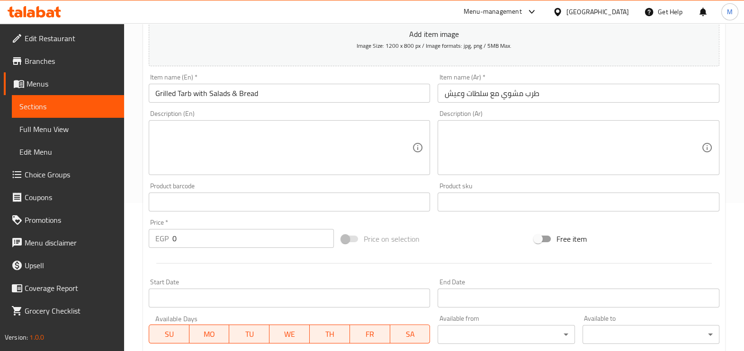
scroll to position [132, 0]
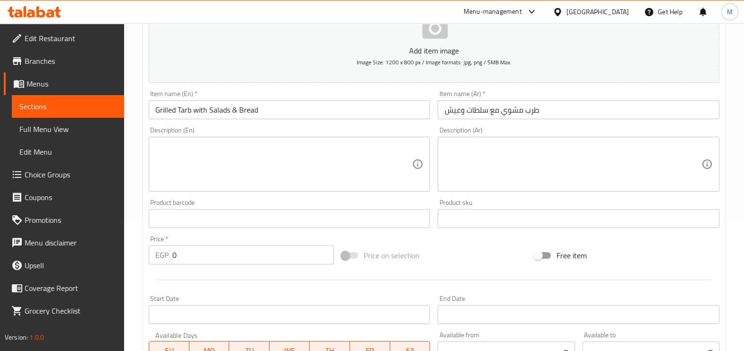
type input "240"
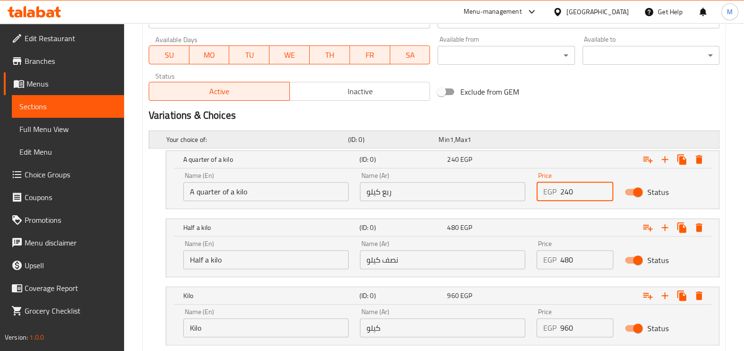
scroll to position [487, 0]
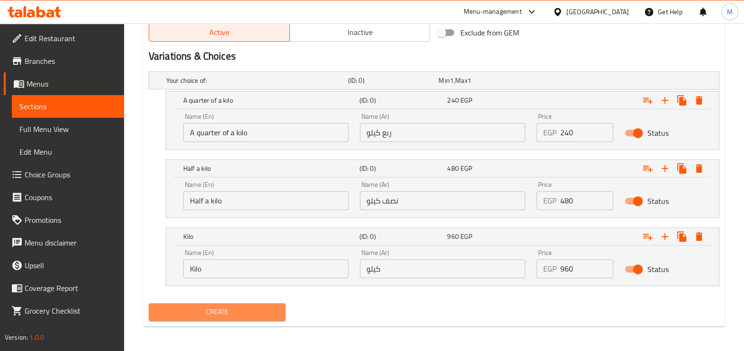
click at [258, 308] on span "Create" at bounding box center [217, 312] width 122 height 12
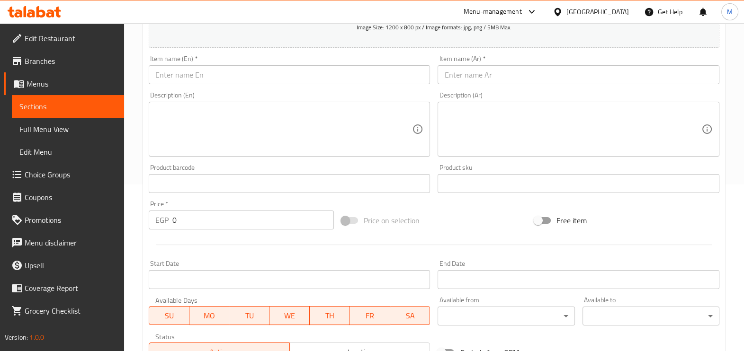
scroll to position [0, 0]
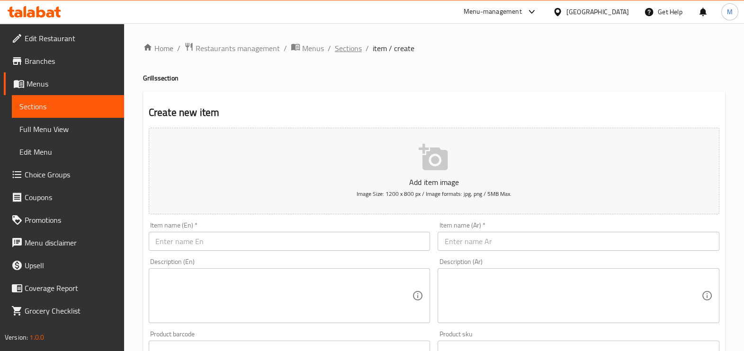
click at [358, 53] on span "Sections" at bounding box center [348, 48] width 27 height 11
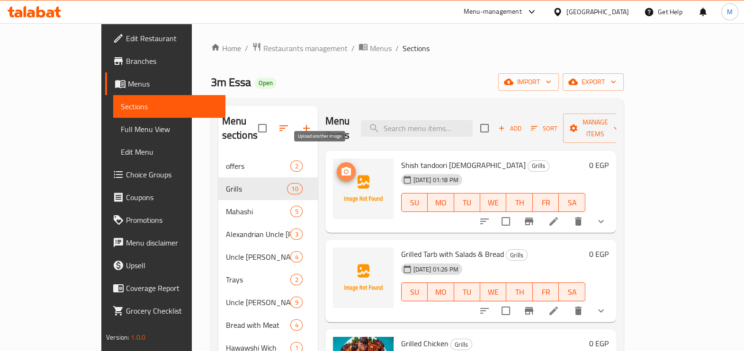
click at [340, 166] on icon "upload picture" at bounding box center [345, 171] width 11 height 11
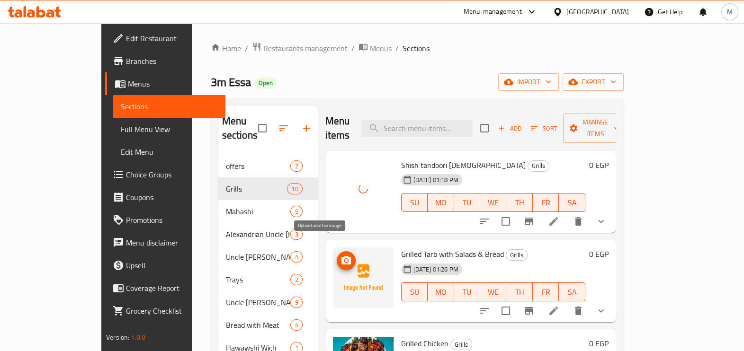
click at [344, 259] on circle "upload picture" at bounding box center [345, 260] width 3 height 3
